Goal: Entertainment & Leisure: Consume media (video, audio)

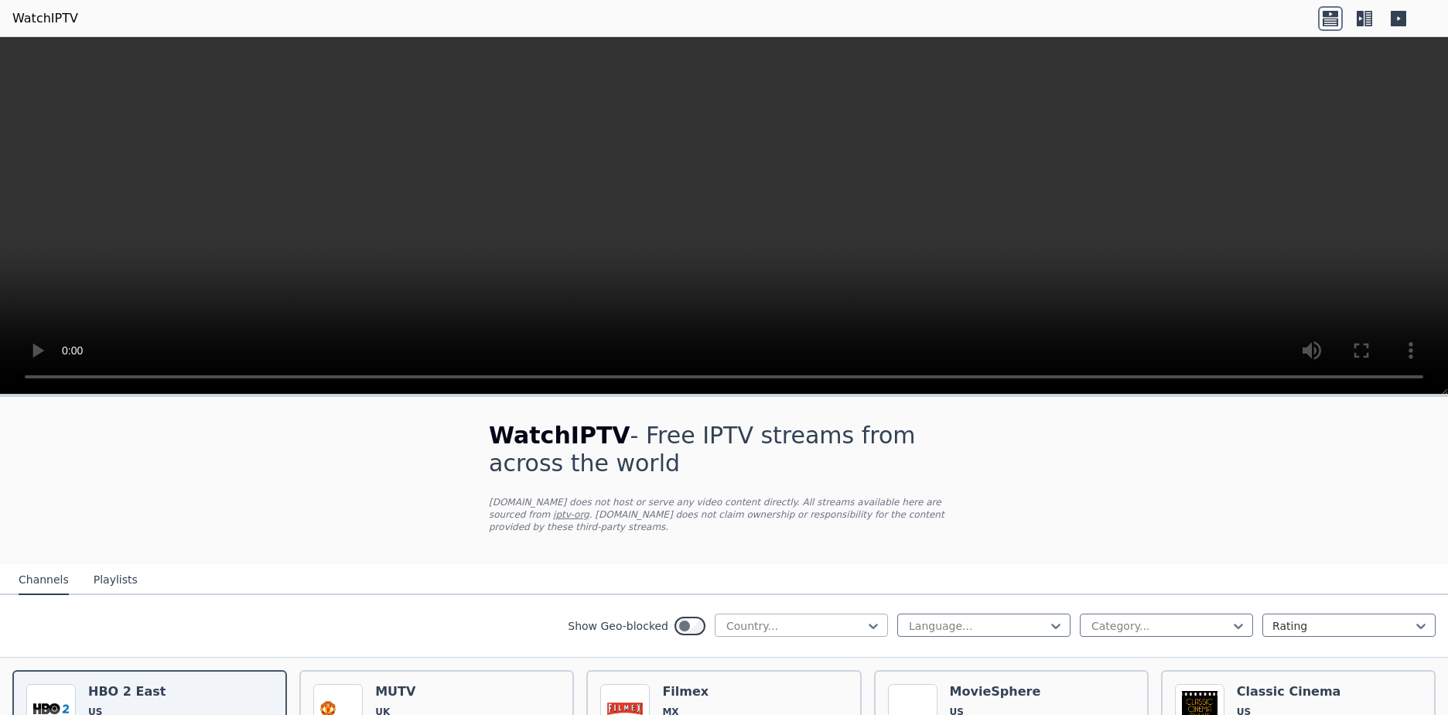
click at [751, 618] on div at bounding box center [795, 625] width 141 height 15
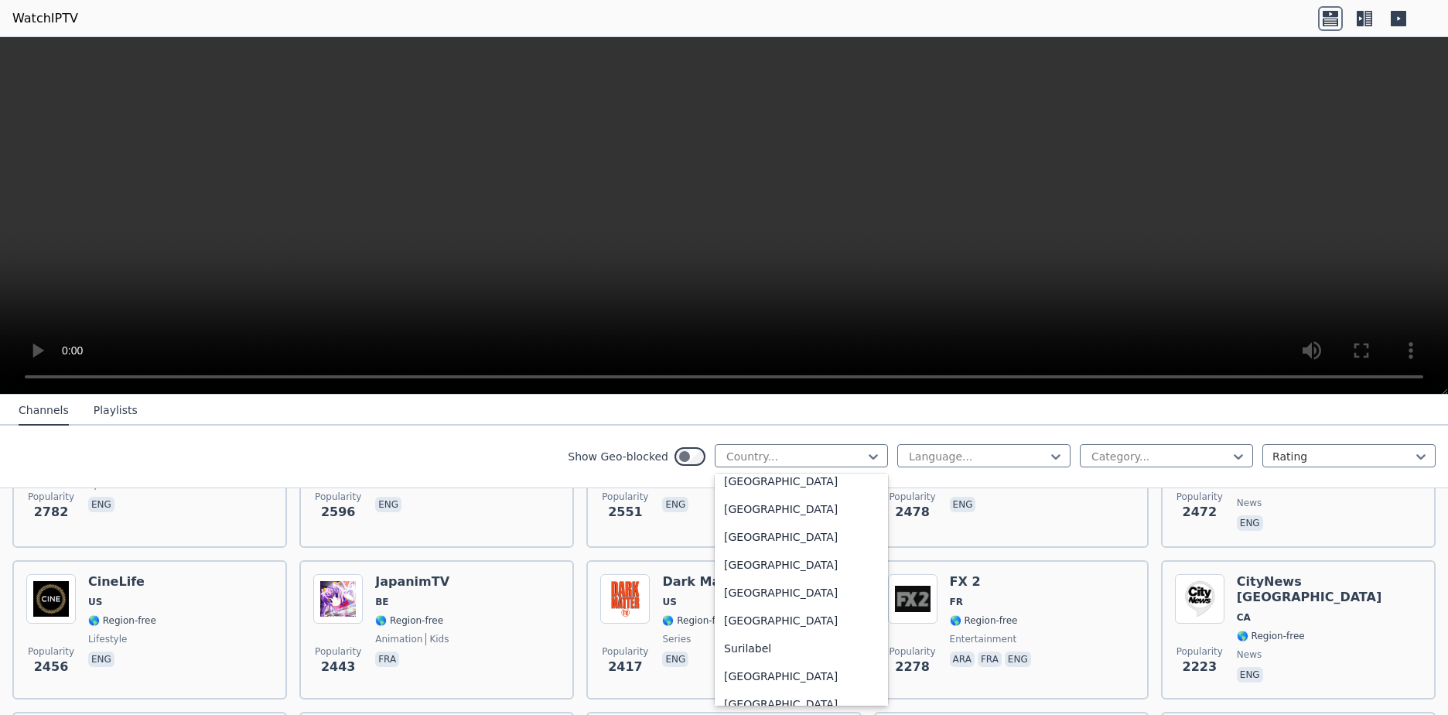
scroll to position [4767, 0]
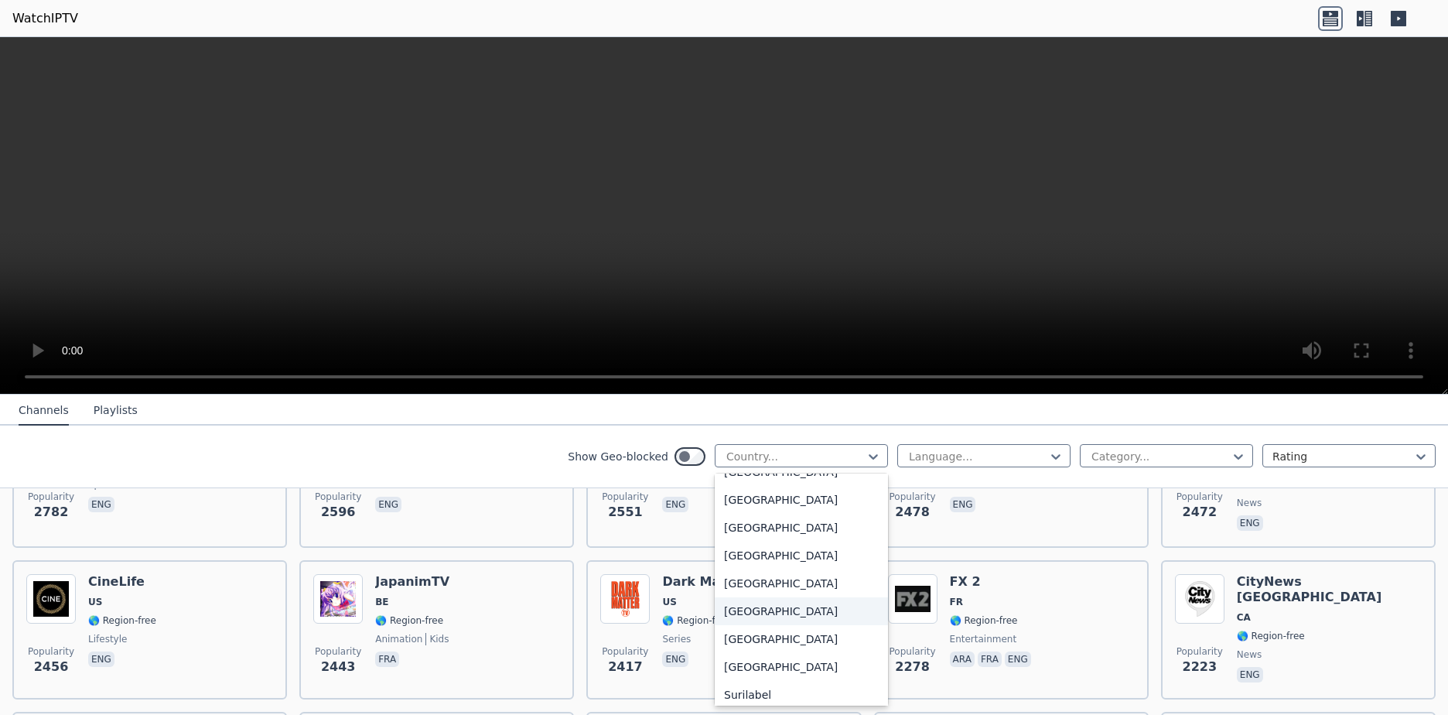
click at [723, 611] on div "[GEOGRAPHIC_DATA]" at bounding box center [801, 611] width 173 height 28
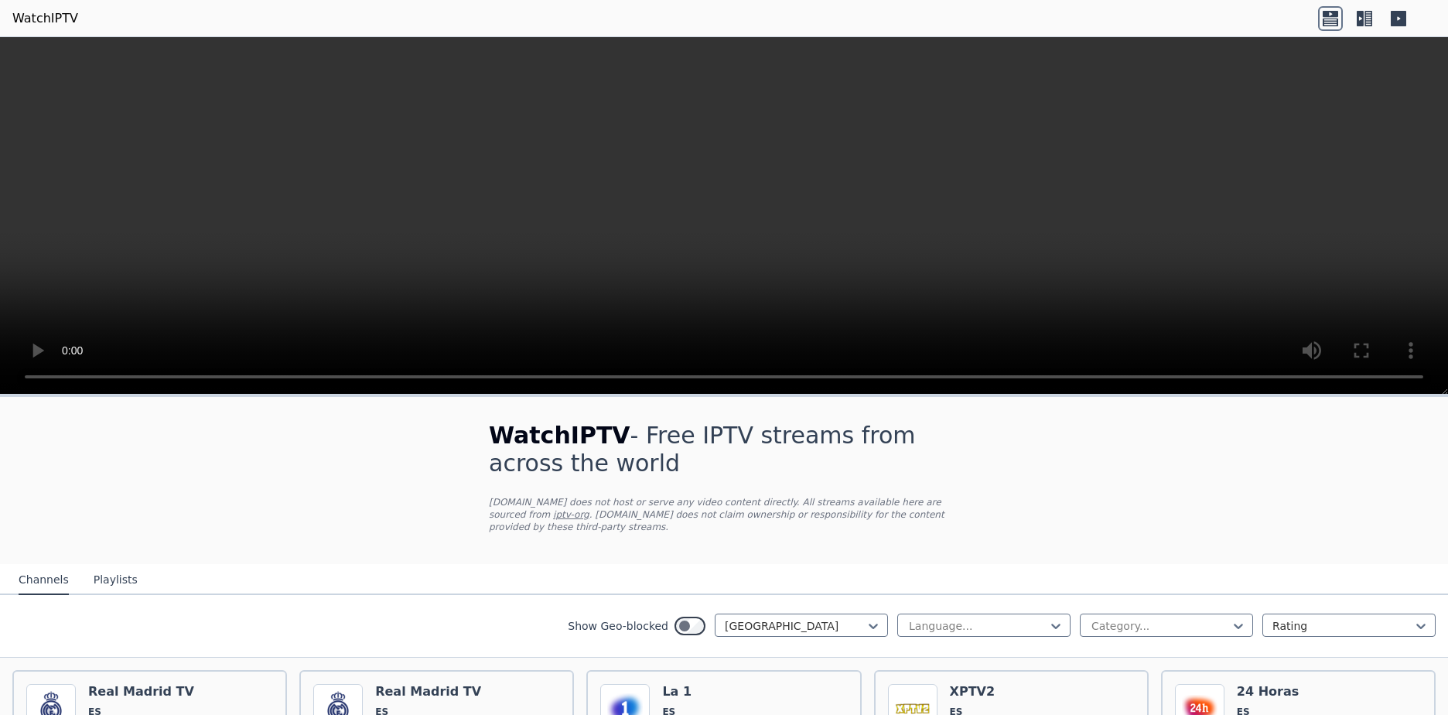
scroll to position [309, 0]
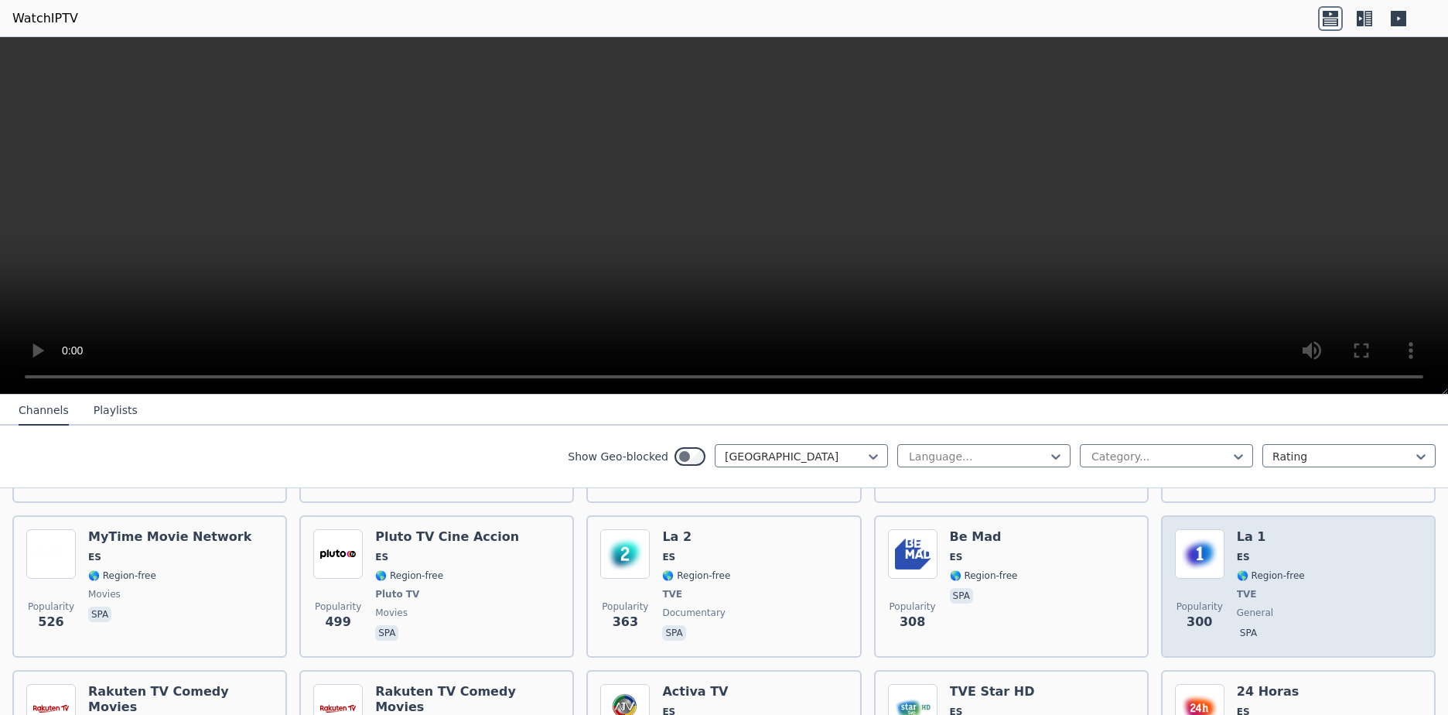
click at [1191, 553] on img at bounding box center [1199, 553] width 49 height 49
click at [1189, 556] on img at bounding box center [1199, 553] width 49 height 49
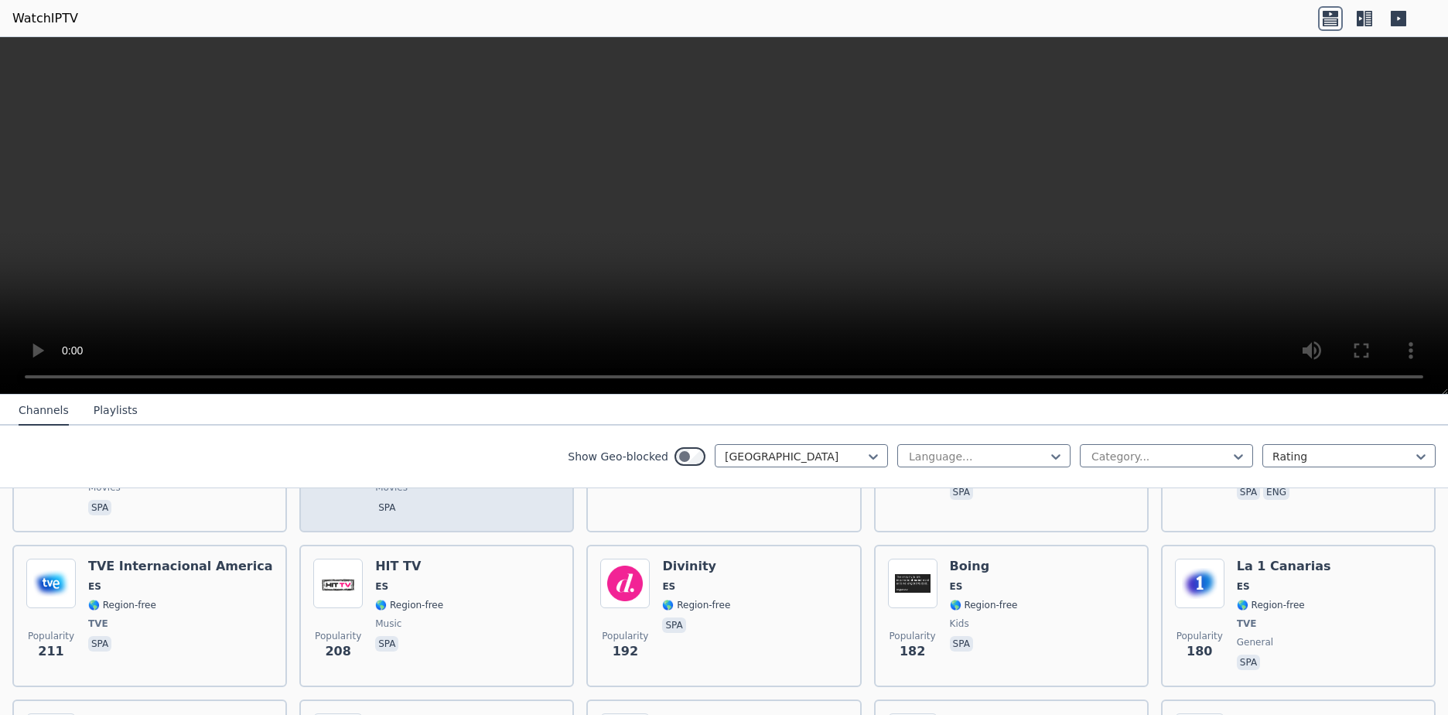
scroll to position [464, 0]
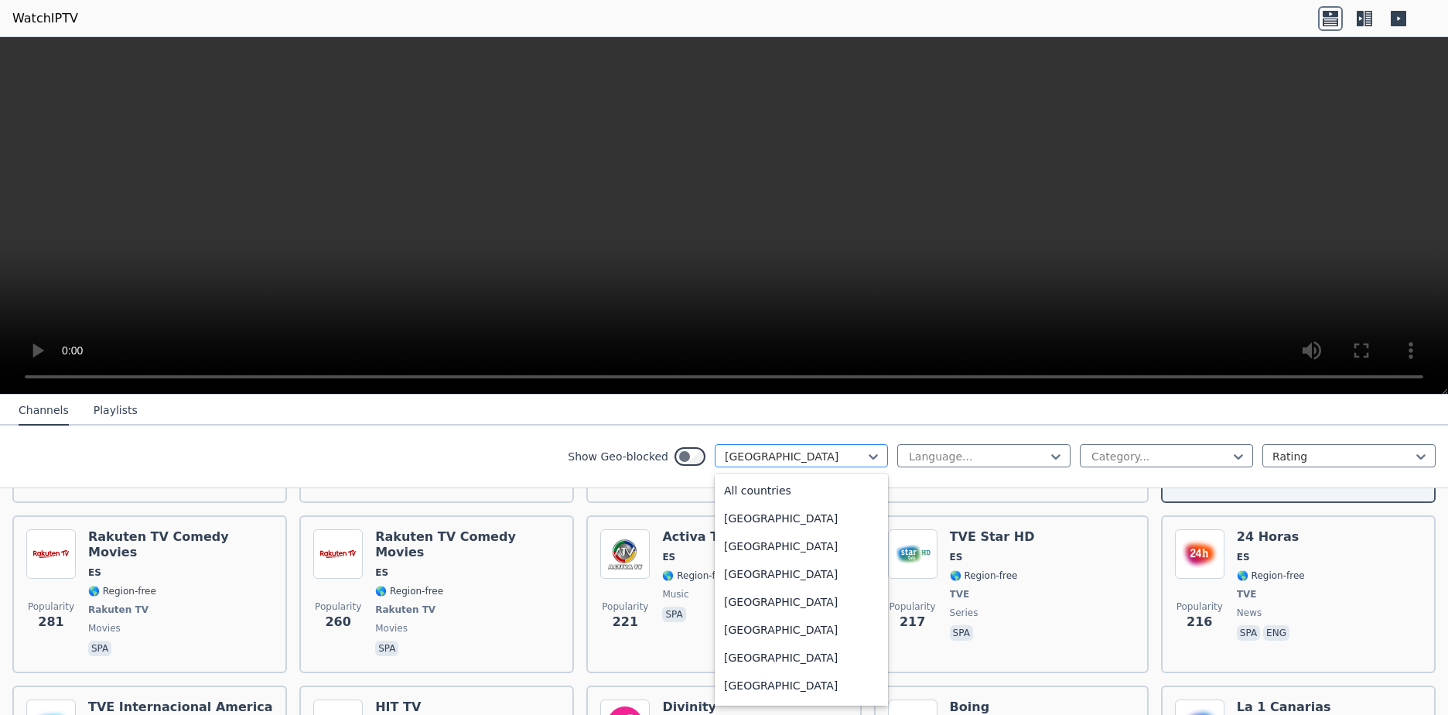
click at [753, 446] on div "[GEOGRAPHIC_DATA]" at bounding box center [801, 455] width 173 height 23
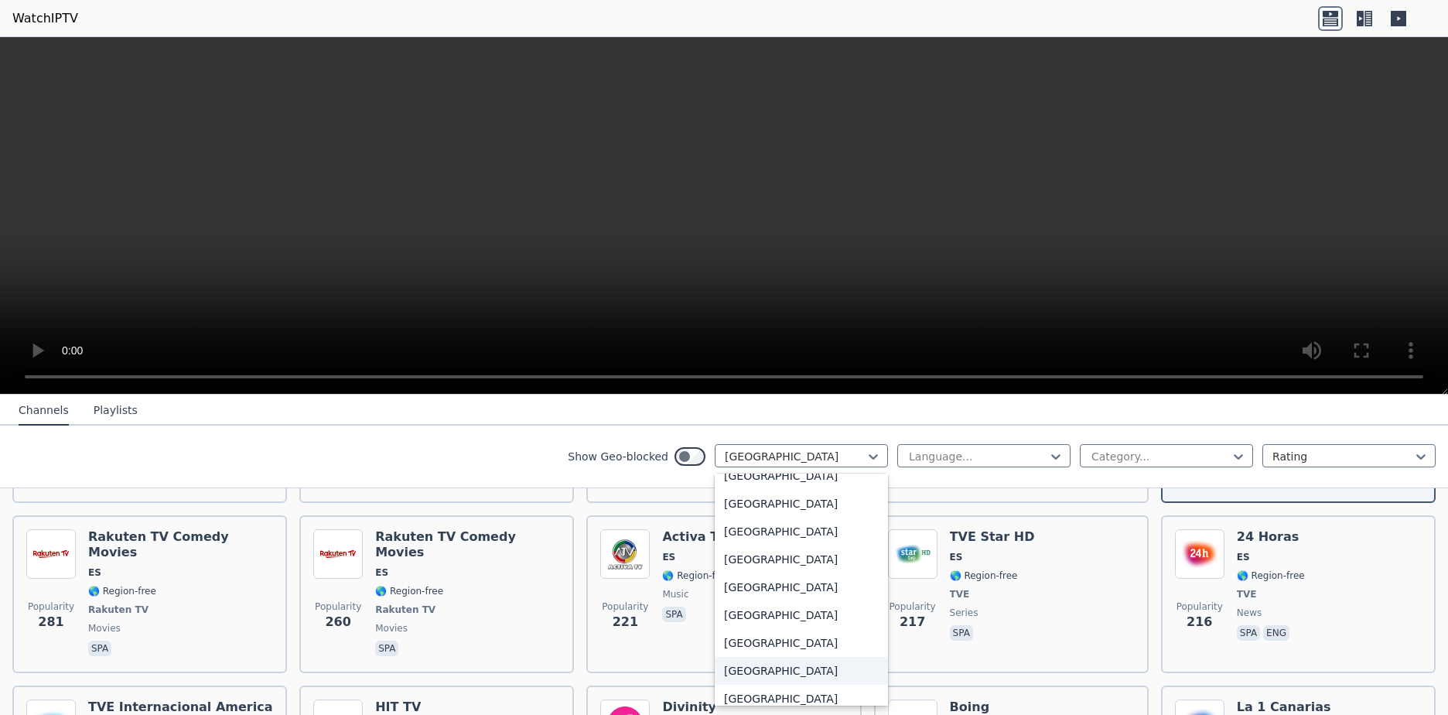
scroll to position [5448, 0]
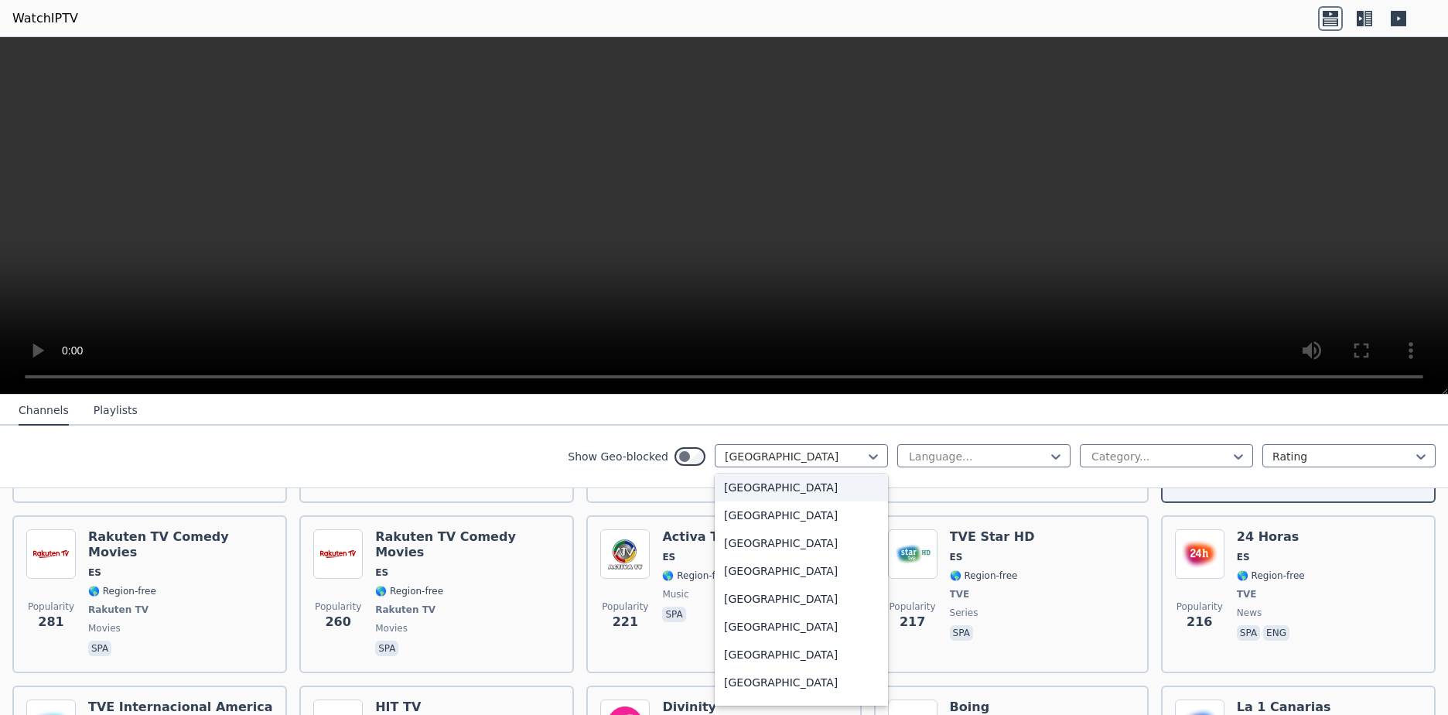
click at [776, 493] on div "[GEOGRAPHIC_DATA]" at bounding box center [801, 487] width 173 height 28
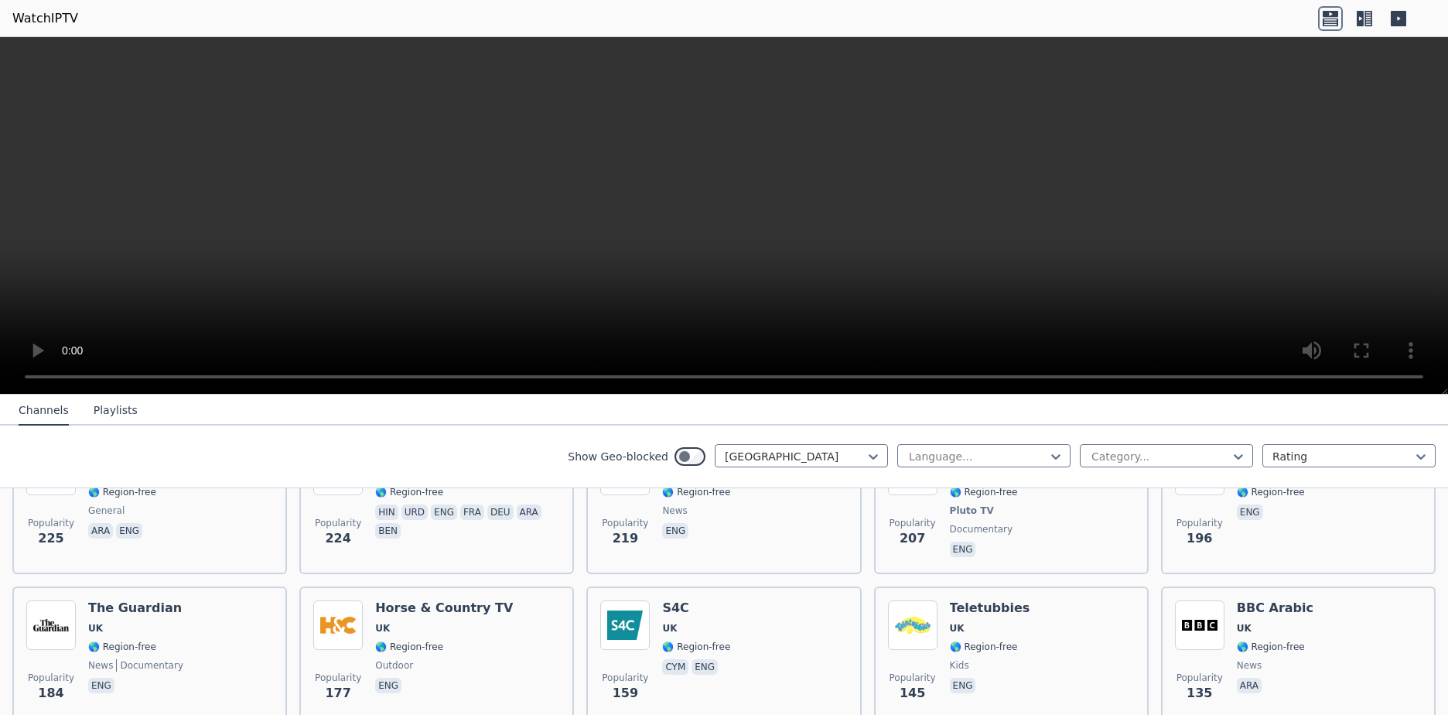
scroll to position [619, 0]
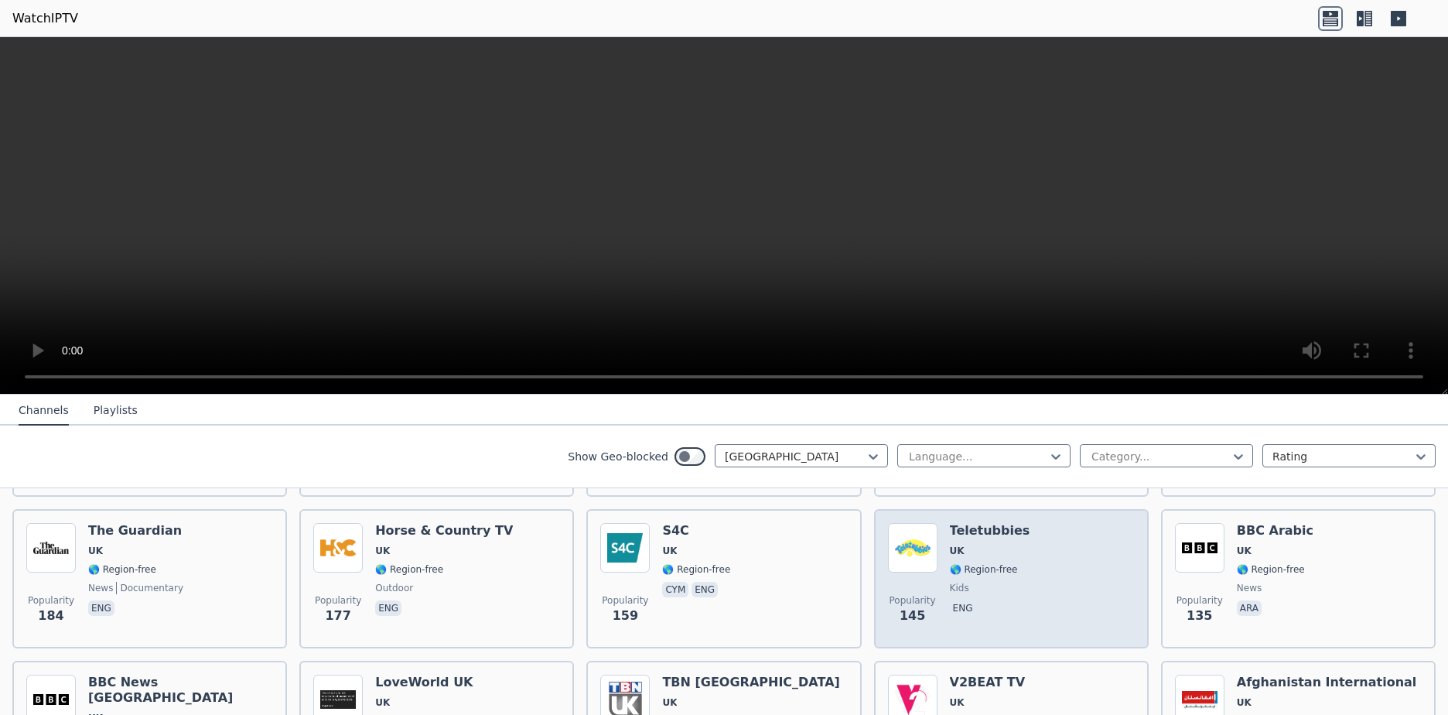
click at [898, 549] on img at bounding box center [912, 547] width 49 height 49
